Goal: Check status

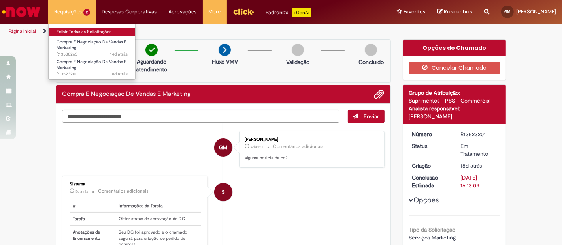
click at [85, 32] on link "Exibir Todas as Solicitações" at bounding box center [92, 32] width 87 height 9
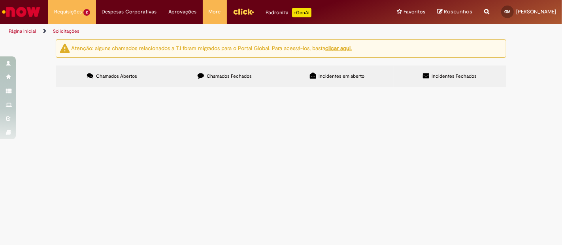
click at [0, 0] on span "Olá. Gostaria de avançar com um serviço da paintpack que tem preço tabelado, ma…" at bounding box center [0, 0] width 0 height 0
click at [272, 141] on main "Solicitações Atenção: alguns chamados relacionados a T.I foram migrados para o …" at bounding box center [281, 142] width 562 height 206
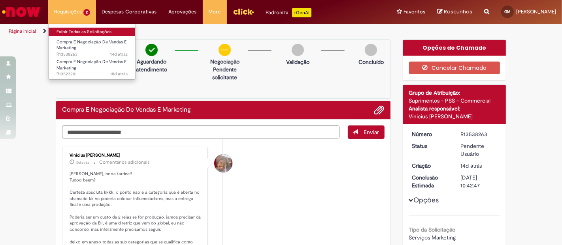
click at [96, 34] on link "Exibir Todas as Solicitações" at bounding box center [92, 32] width 87 height 9
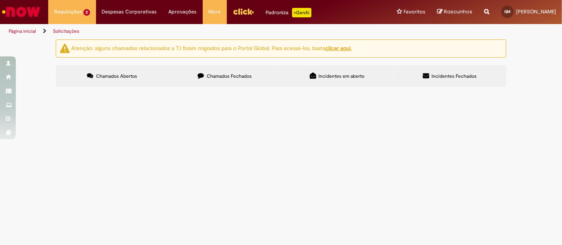
click at [0, 0] on td "Desenvolvimento de artes de Skol" at bounding box center [0, 0] width 0 height 0
click at [0, 0] on td "Olá. Gostaria de avançar com um serviço da paintpack que tem preço tabelado, ma…" at bounding box center [0, 0] width 0 height 0
click at [0, 0] on span "Desenvolvimento de artes de Skol" at bounding box center [0, 0] width 0 height 0
